Goal: Task Accomplishment & Management: Complete application form

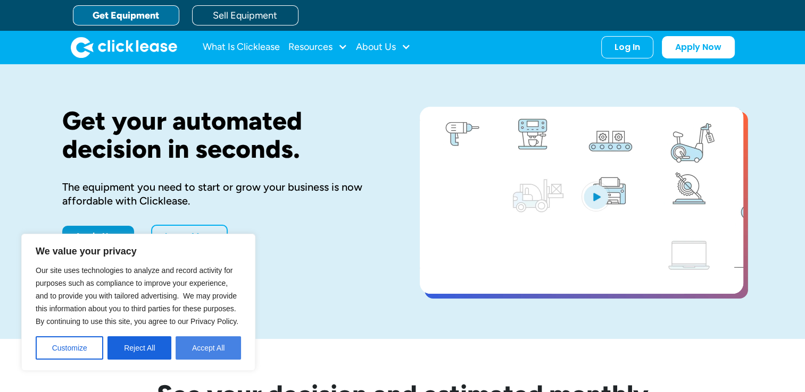
click at [215, 349] on button "Accept All" at bounding box center [208, 348] width 65 height 23
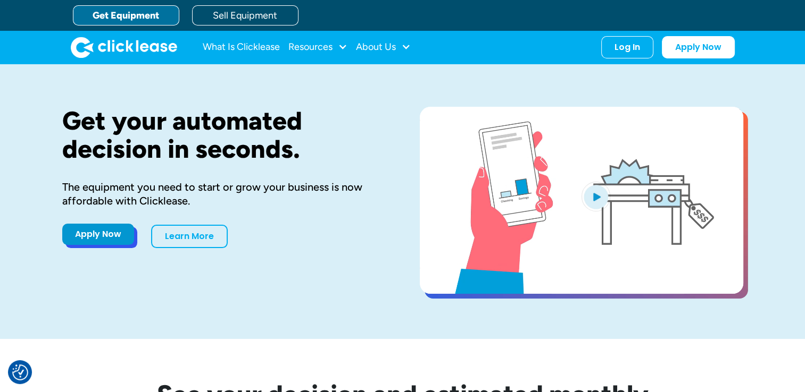
click at [85, 236] on link "Apply Now" at bounding box center [98, 234] width 72 height 21
